Goal: Submit feedback/report problem

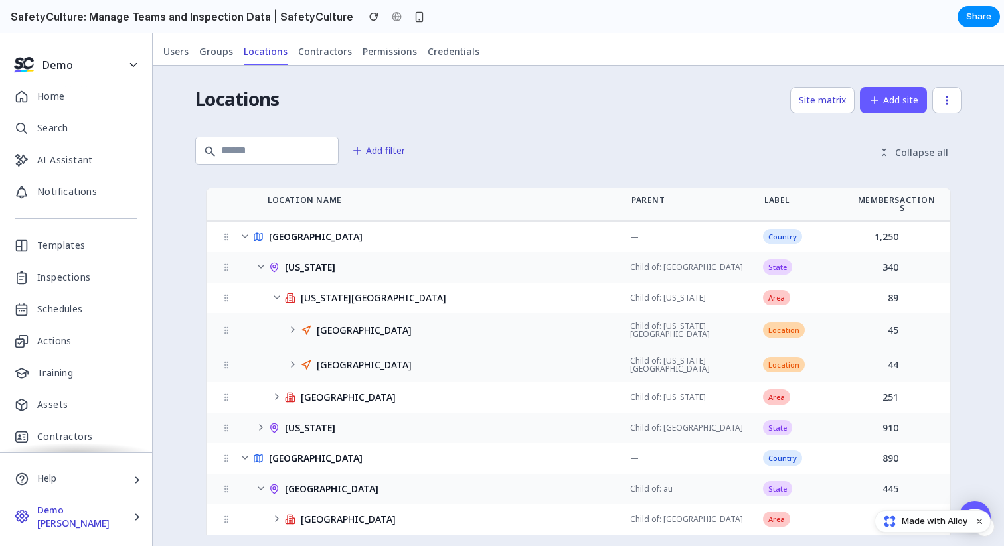
click at [292, 325] on icon at bounding box center [293, 330] width 11 height 11
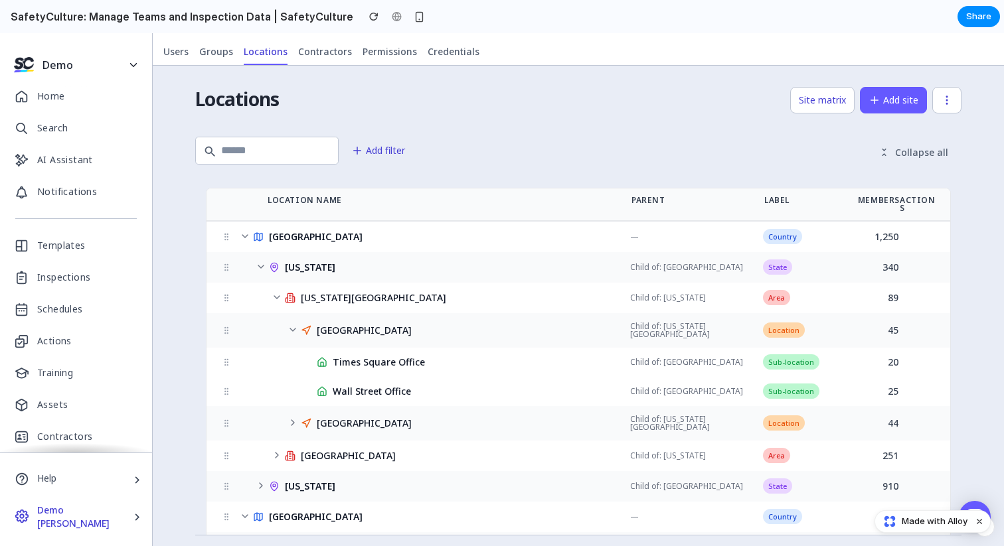
click at [292, 418] on icon at bounding box center [293, 423] width 11 height 11
